Goal: Transaction & Acquisition: Book appointment/travel/reservation

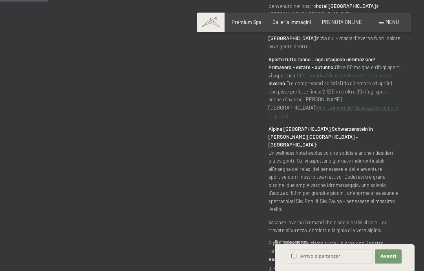
scroll to position [382, 0]
click at [302, 22] on span "Galleria immagini" at bounding box center [291, 22] width 38 height 6
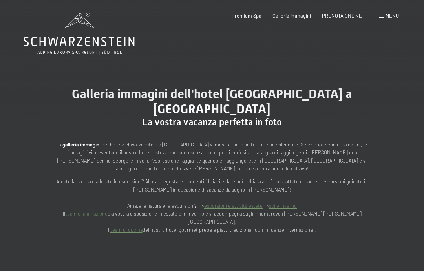
click at [340, 18] on span "PRENOTA ONLINE" at bounding box center [342, 16] width 40 height 6
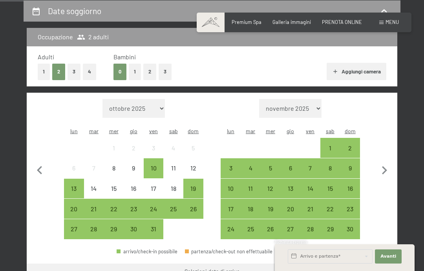
scroll to position [154, 0]
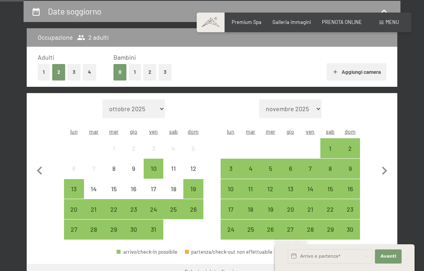
click at [386, 166] on icon "button" at bounding box center [384, 170] width 5 height 8
select select "2025-11-01"
select select "2025-12-01"
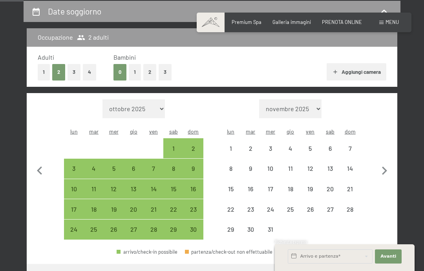
select select "2025-11-01"
select select "2025-12-01"
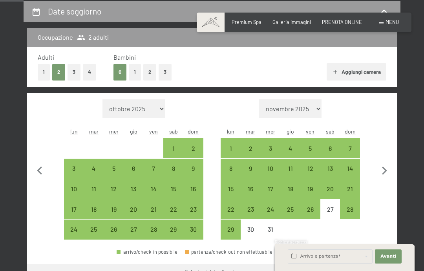
click at [331, 145] on div "6" at bounding box center [330, 154] width 18 height 18
select select "2025-11-01"
select select "2025-12-01"
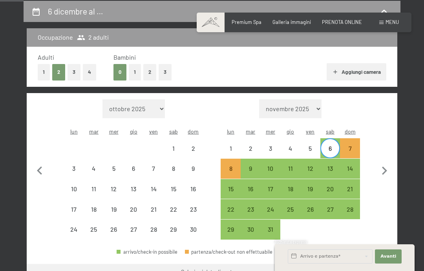
click at [353, 145] on div "7" at bounding box center [350, 154] width 18 height 18
select select "2025-11-01"
select select "2025-12-01"
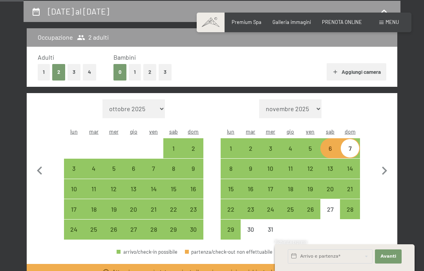
click at [310, 145] on div "5" at bounding box center [310, 154] width 18 height 18
select select "2025-11-01"
select select "2025-12-01"
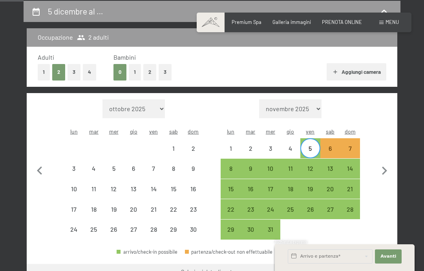
click at [345, 145] on div "7" at bounding box center [350, 154] width 18 height 18
select select "2025-11-01"
select select "2025-12-01"
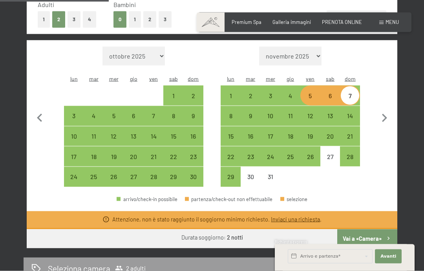
scroll to position [207, 0]
click at [289, 92] on div "4" at bounding box center [290, 101] width 18 height 18
select select "2025-11-01"
select select "2025-12-01"
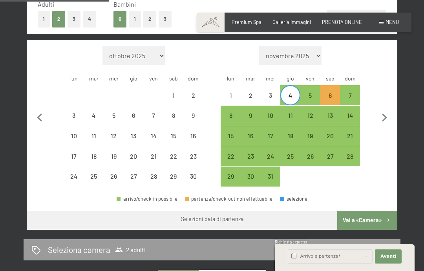
click at [353, 92] on div "7" at bounding box center [350, 101] width 18 height 18
select select "2025-11-01"
select select "2025-12-01"
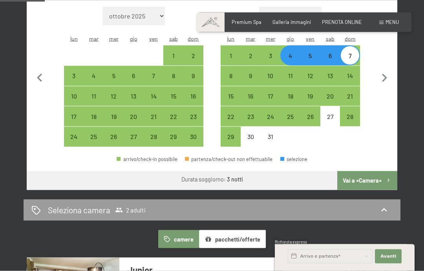
scroll to position [291, 0]
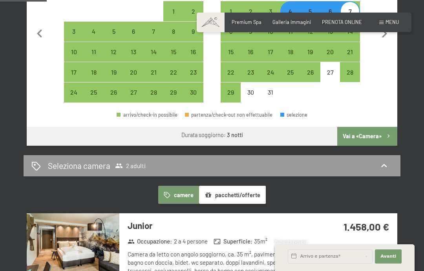
click at [226, 194] on button "pacchetti/offerte" at bounding box center [232, 195] width 67 height 18
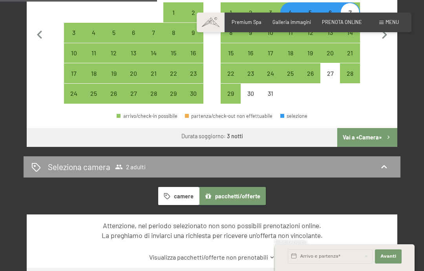
scroll to position [291, 0]
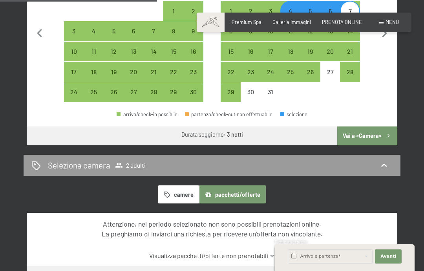
click at [166, 191] on icon "button" at bounding box center [167, 194] width 7 height 7
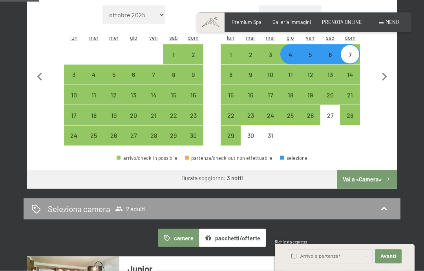
scroll to position [248, 0]
click at [330, 51] on div "6" at bounding box center [330, 60] width 18 height 18
select select "2025-11-01"
select select "2025-12-01"
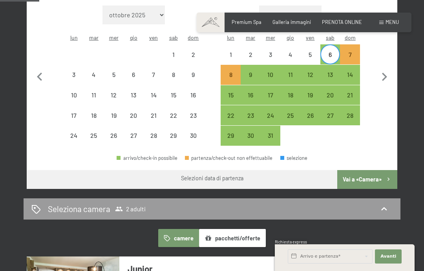
click at [345, 51] on div "7" at bounding box center [350, 60] width 18 height 18
select select "2025-11-01"
select select "2025-12-01"
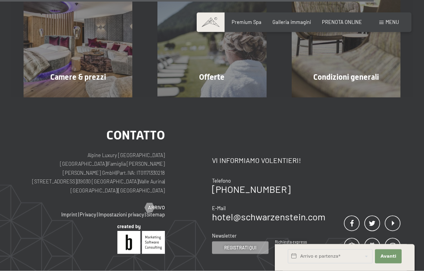
scroll to position [709, 0]
click at [97, 90] on span "mostra altro" at bounding box center [79, 93] width 35 height 7
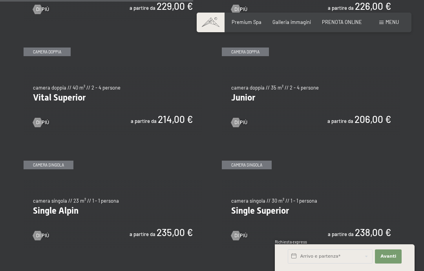
scroll to position [830, 0]
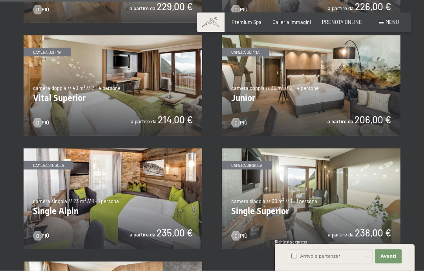
click at [262, 78] on img at bounding box center [311, 85] width 178 height 100
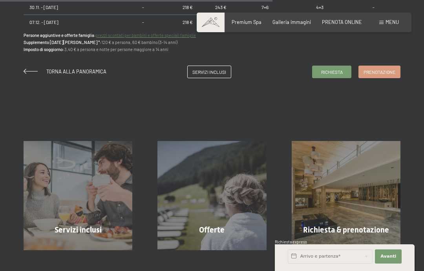
scroll to position [658, 0]
